Goal: Find specific page/section: Find specific page/section

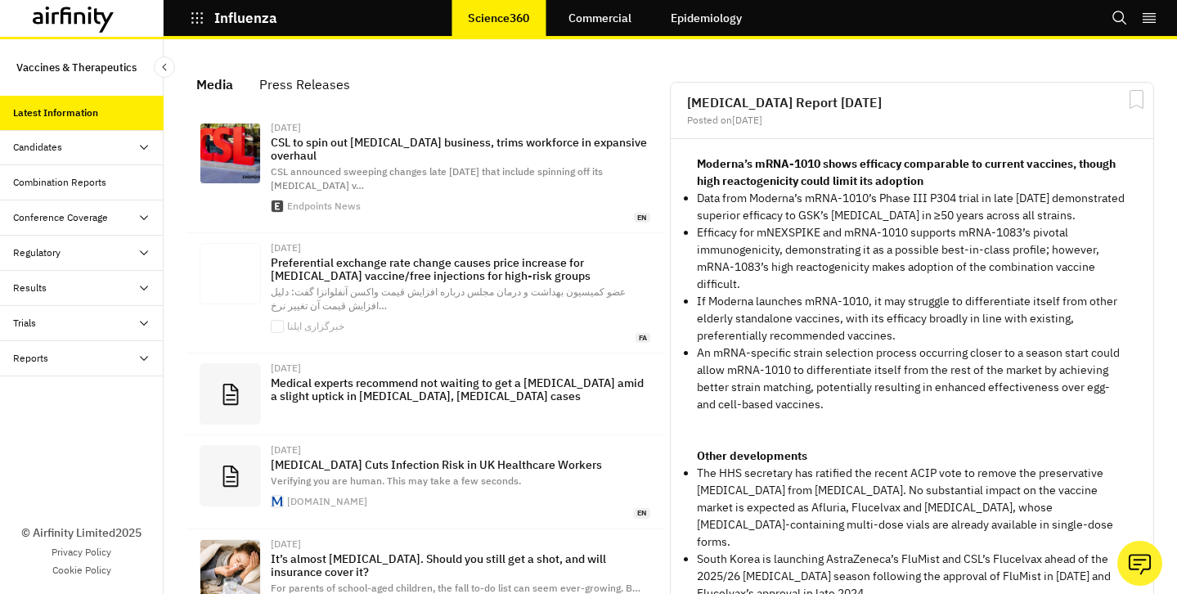
scroll to position [1133, 479]
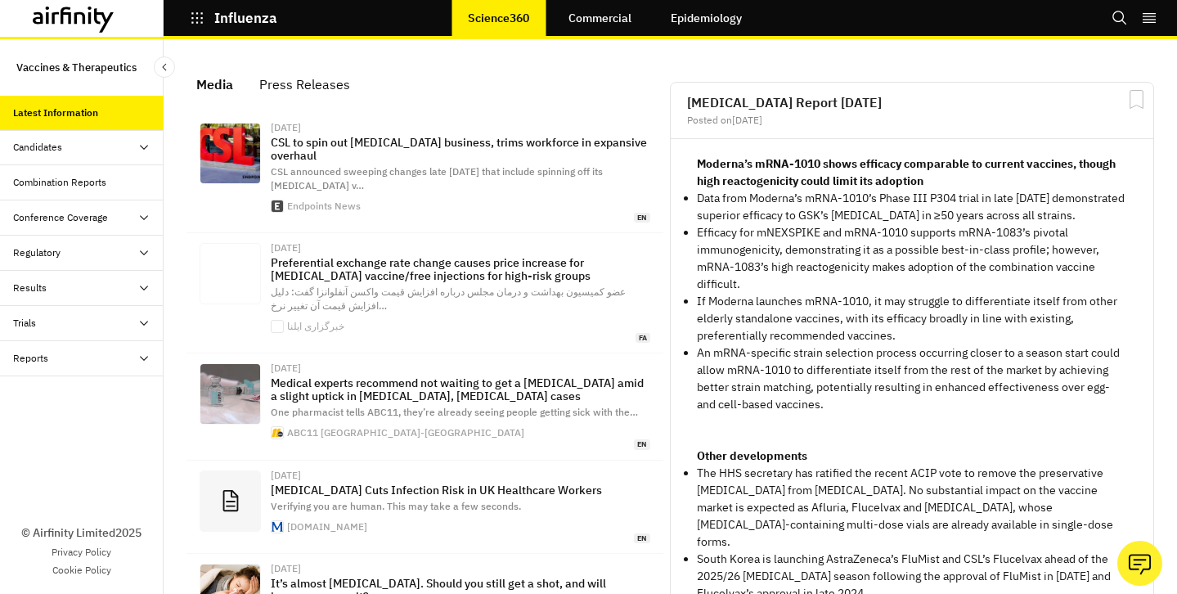
click at [117, 178] on div "Combination Reports" at bounding box center [88, 182] width 151 height 15
